Goal: Task Accomplishment & Management: Manage account settings

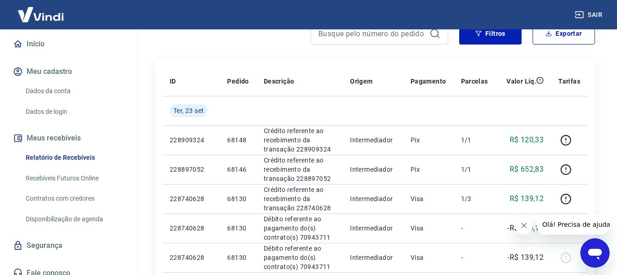
scroll to position [92, 0]
click at [62, 176] on link "Recebíveis Futuros Online" at bounding box center [74, 177] width 104 height 19
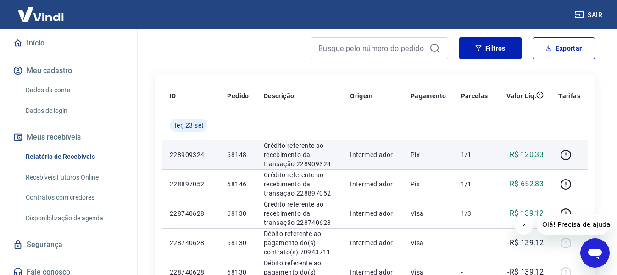
scroll to position [0, 0]
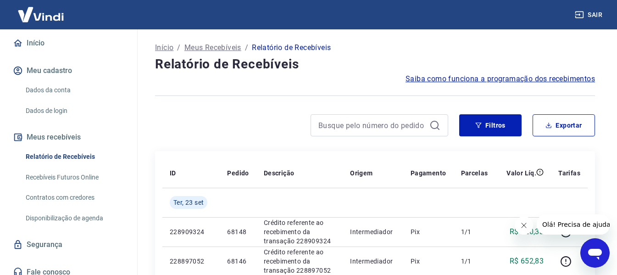
drag, startPoint x: 63, startPoint y: 153, endPoint x: 165, endPoint y: 169, distance: 103.1
click at [63, 153] on link "Relatório de Recebíveis" at bounding box center [74, 156] width 104 height 19
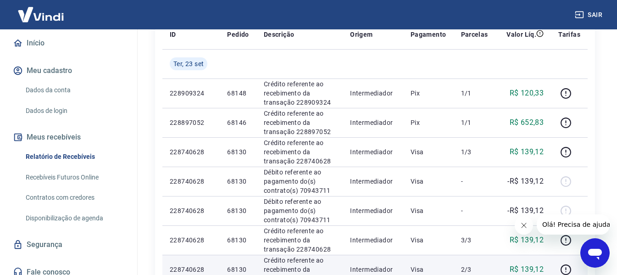
scroll to position [46, 0]
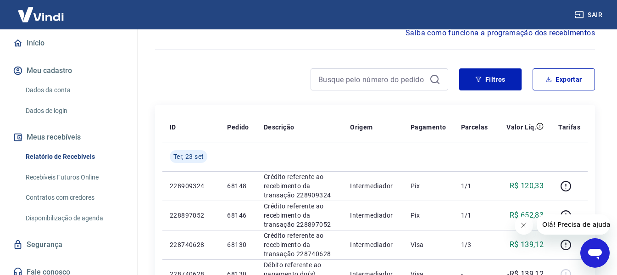
click at [70, 173] on link "Recebíveis Futuros Online" at bounding box center [74, 177] width 104 height 19
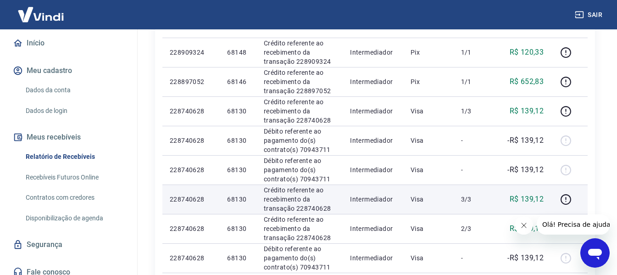
scroll to position [184, 0]
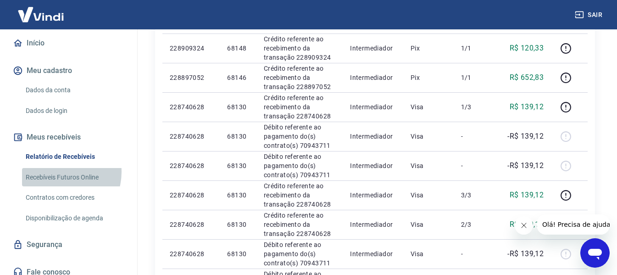
click at [60, 172] on link "Recebíveis Futuros Online" at bounding box center [74, 177] width 104 height 19
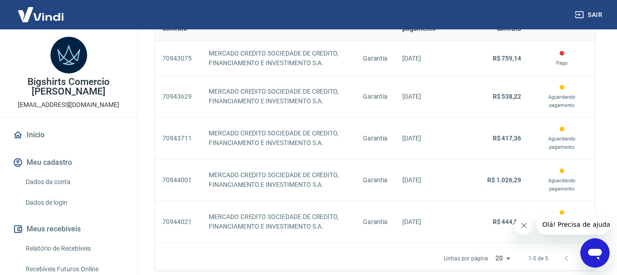
scroll to position [455, 0]
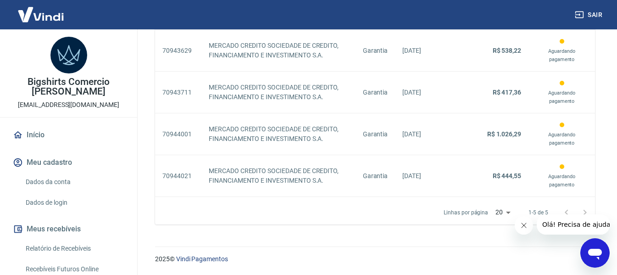
click at [526, 226] on icon "Fechar mensagem da empresa" at bounding box center [523, 225] width 7 height 7
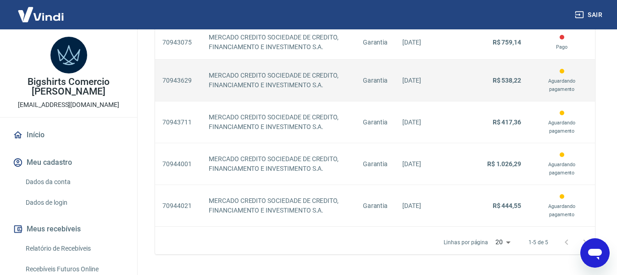
scroll to position [409, 0]
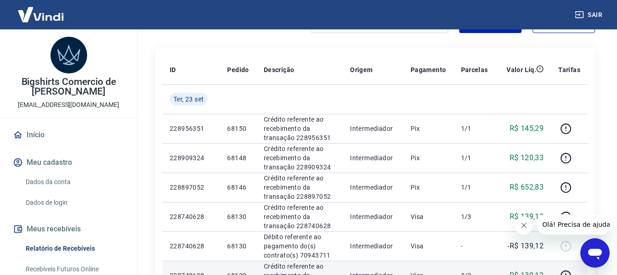
scroll to position [46, 0]
